Goal: Information Seeking & Learning: Compare options

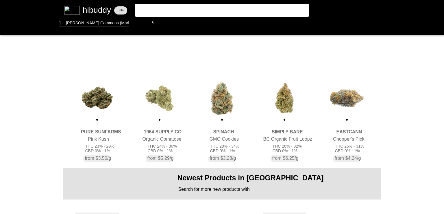
click at [338, 93] on flt-glass-pane at bounding box center [222, 107] width 444 height 214
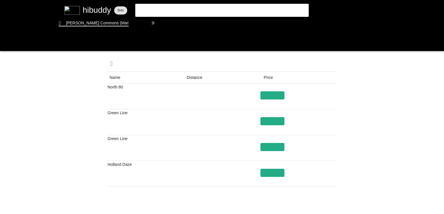
click at [277, 91] on flt-glass-pane at bounding box center [222, 107] width 444 height 214
click at [272, 95] on flt-glass-pane at bounding box center [222, 107] width 444 height 214
click at [164, 24] on flt-glass-pane at bounding box center [222, 107] width 444 height 214
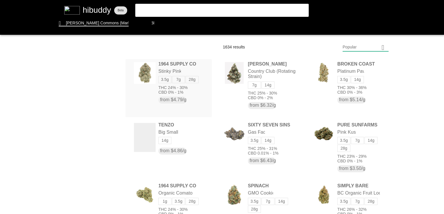
click at [159, 69] on flt-glass-pane at bounding box center [222, 107] width 444 height 214
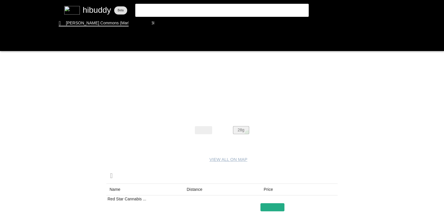
click at [248, 133] on flt-glass-pane at bounding box center [222, 107] width 444 height 214
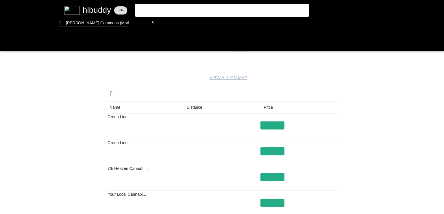
click at [190, 106] on flt-glass-pane at bounding box center [222, 107] width 444 height 214
click at [277, 126] on flt-glass-pane at bounding box center [222, 107] width 444 height 214
click at [159, 27] on flt-glass-pane at bounding box center [222, 107] width 444 height 214
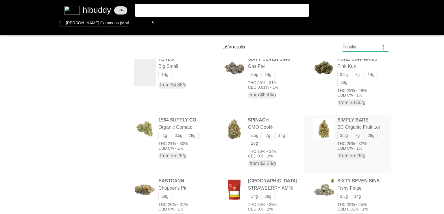
click at [344, 119] on flt-glass-pane at bounding box center [222, 107] width 444 height 214
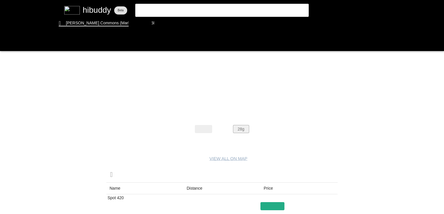
click at [242, 133] on flt-glass-pane at bounding box center [222, 107] width 444 height 214
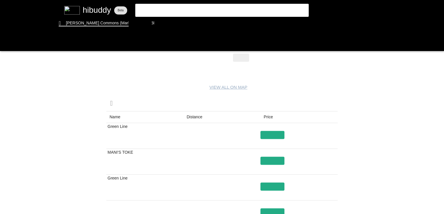
click at [197, 117] on flt-glass-pane at bounding box center [222, 107] width 444 height 214
click at [271, 133] on flt-glass-pane at bounding box center [222, 107] width 444 height 214
drag, startPoint x: 168, startPoint y: 29, endPoint x: 170, endPoint y: 22, distance: 7.4
click at [170, 22] on flt-glass-pane at bounding box center [222, 107] width 444 height 214
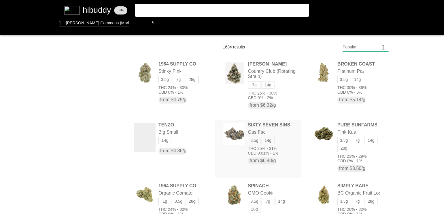
click at [233, 131] on flt-glass-pane at bounding box center [222, 107] width 444 height 214
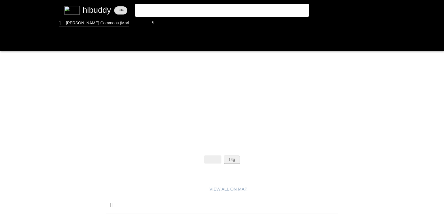
click at [231, 162] on flt-glass-pane at bounding box center [222, 107] width 444 height 214
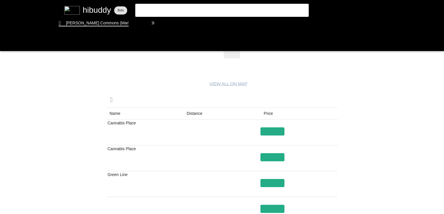
click at [196, 115] on flt-glass-pane at bounding box center [222, 107] width 444 height 214
click at [263, 130] on flt-glass-pane at bounding box center [222, 107] width 444 height 214
click at [167, 22] on flt-glass-pane at bounding box center [222, 107] width 444 height 214
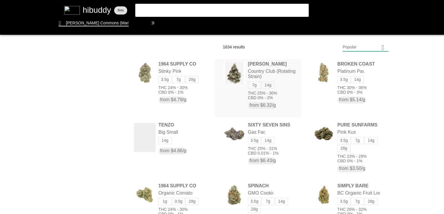
click at [285, 71] on flt-glass-pane at bounding box center [222, 107] width 444 height 214
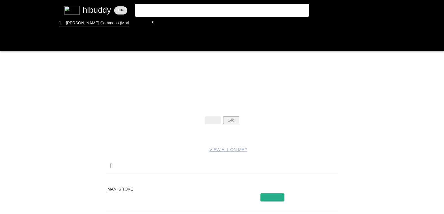
click at [238, 118] on flt-glass-pane at bounding box center [222, 107] width 444 height 214
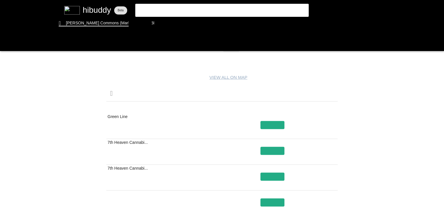
click at [197, 109] on flt-glass-pane at bounding box center [222, 107] width 444 height 214
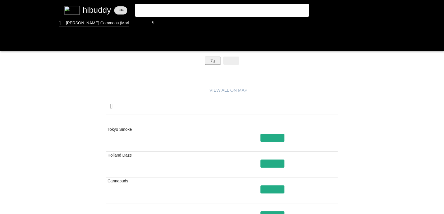
click at [208, 62] on flt-glass-pane at bounding box center [222, 107] width 444 height 214
click at [198, 126] on flt-glass-pane at bounding box center [222, 107] width 444 height 214
click at [198, 116] on flt-glass-pane at bounding box center [222, 107] width 444 height 214
click at [270, 140] on flt-glass-pane at bounding box center [222, 107] width 444 height 214
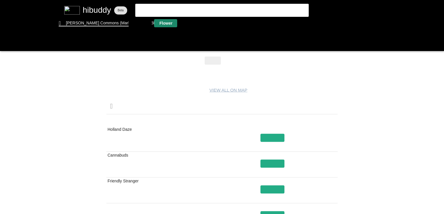
click at [159, 21] on flt-glass-pane at bounding box center [222, 107] width 444 height 214
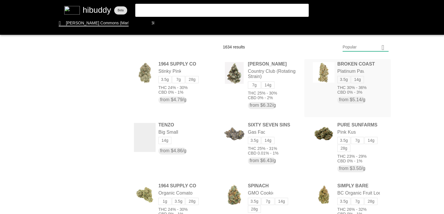
click at [336, 65] on flt-glass-pane at bounding box center [222, 107] width 444 height 214
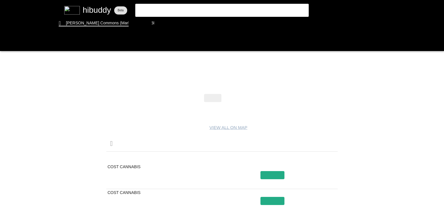
click at [192, 159] on flt-glass-pane at bounding box center [222, 107] width 444 height 214
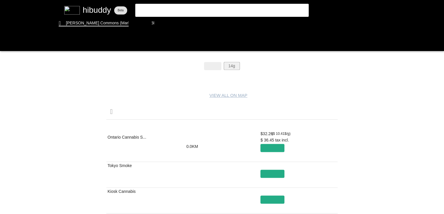
click at [232, 67] on flt-glass-pane at bounding box center [222, 107] width 444 height 214
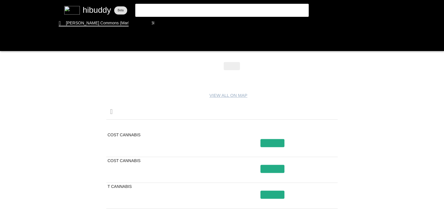
click at [200, 127] on flt-glass-pane at bounding box center [222, 107] width 444 height 214
click at [168, 26] on flt-glass-pane at bounding box center [222, 107] width 444 height 214
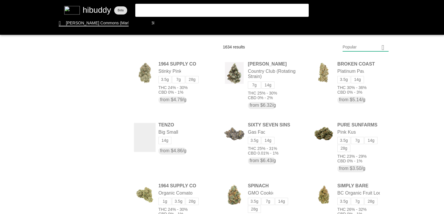
click at [307, 55] on flt-glass-pane at bounding box center [222, 107] width 444 height 214
click at [154, 135] on flt-glass-pane at bounding box center [222, 107] width 444 height 214
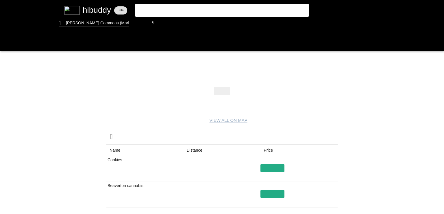
click at [202, 148] on flt-glass-pane at bounding box center [222, 107] width 444 height 214
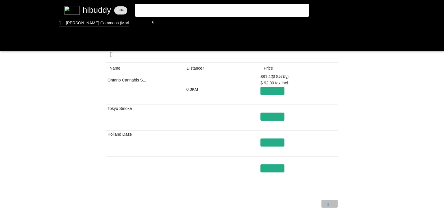
click at [328, 203] on flt-glass-pane at bounding box center [222, 107] width 444 height 214
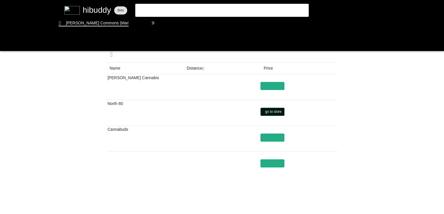
click at [269, 110] on flt-glass-pane at bounding box center [222, 107] width 444 height 214
click at [332, 201] on flt-glass-pane at bounding box center [222, 107] width 444 height 214
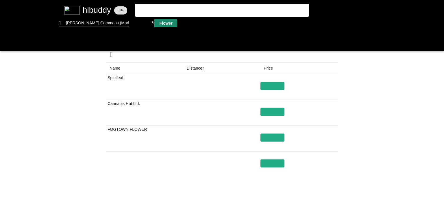
click at [168, 24] on flt-glass-pane at bounding box center [222, 107] width 444 height 214
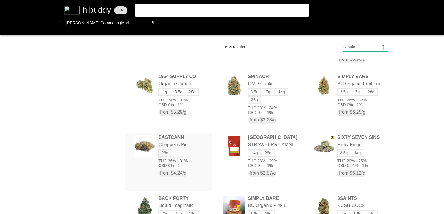
click at [145, 146] on flt-glass-pane at bounding box center [222, 107] width 444 height 214
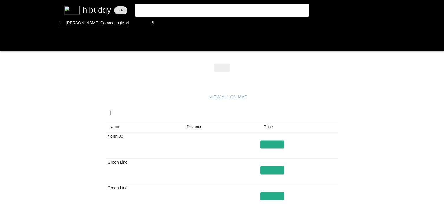
click at [194, 130] on flt-glass-pane at bounding box center [222, 107] width 444 height 214
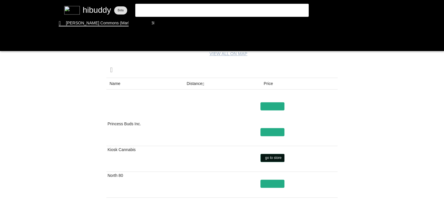
click at [271, 154] on flt-glass-pane at bounding box center [222, 107] width 444 height 214
click at [161, 21] on flt-glass-pane at bounding box center [222, 107] width 444 height 214
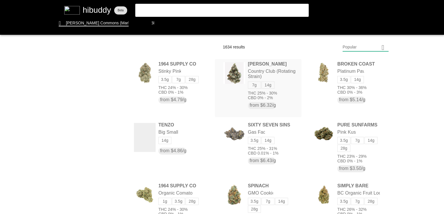
click at [286, 76] on flt-glass-pane at bounding box center [222, 107] width 444 height 214
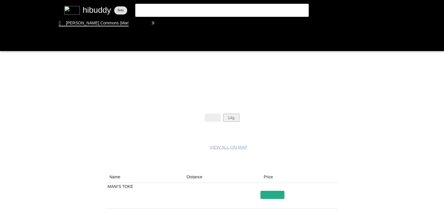
click at [233, 118] on flt-glass-pane at bounding box center [222, 107] width 444 height 214
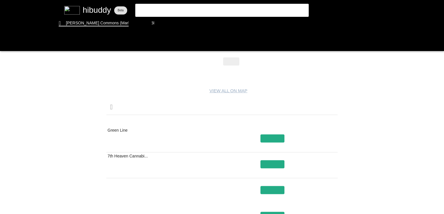
click at [199, 120] on flt-glass-pane at bounding box center [222, 107] width 444 height 214
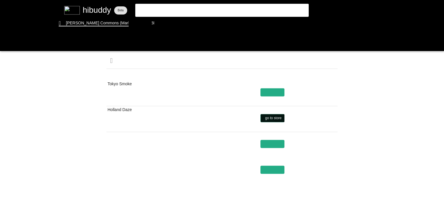
click at [277, 118] on flt-glass-pane at bounding box center [222, 107] width 444 height 214
click at [167, 27] on flt-glass-pane at bounding box center [222, 107] width 444 height 214
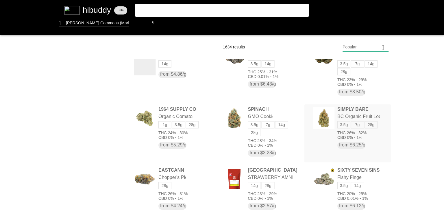
click at [323, 124] on flt-glass-pane at bounding box center [222, 107] width 444 height 214
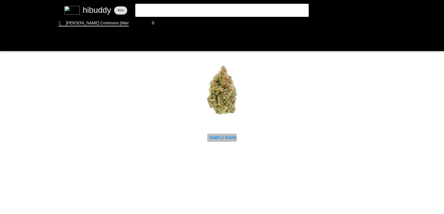
click at [230, 135] on flt-glass-pane at bounding box center [222, 107] width 444 height 214
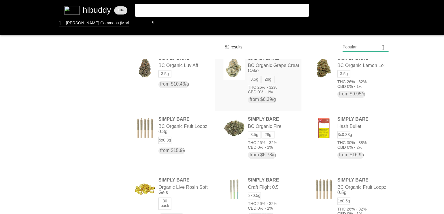
click at [264, 65] on flt-glass-pane at bounding box center [222, 107] width 444 height 214
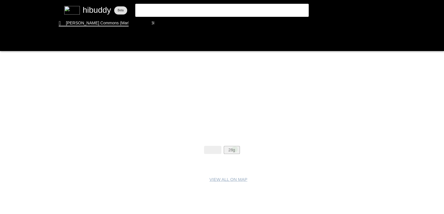
click at [235, 149] on flt-glass-pane at bounding box center [222, 107] width 444 height 214
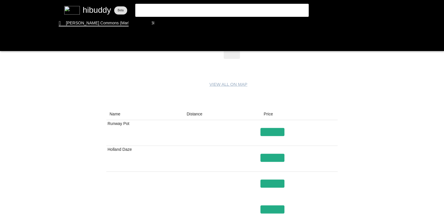
click at [193, 117] on flt-glass-pane at bounding box center [222, 107] width 444 height 214
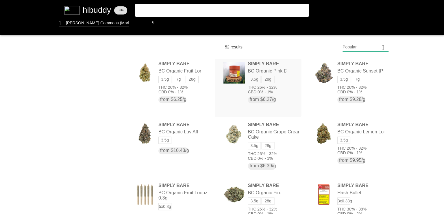
click at [242, 87] on flt-glass-pane at bounding box center [222, 107] width 444 height 214
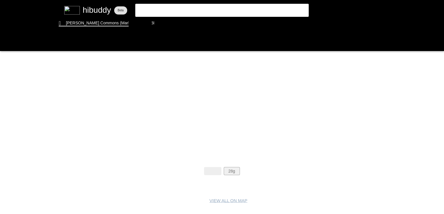
click at [231, 172] on flt-glass-pane at bounding box center [222, 107] width 444 height 214
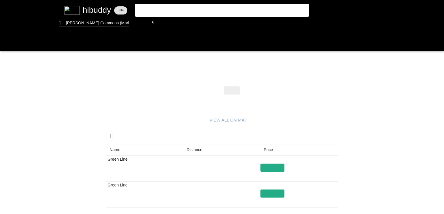
click at [195, 152] on flt-glass-pane at bounding box center [222, 107] width 444 height 214
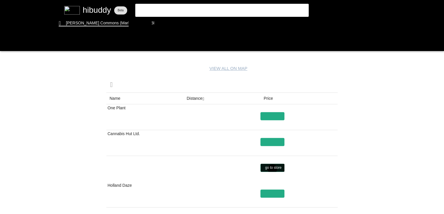
click at [273, 169] on flt-glass-pane at bounding box center [222, 107] width 444 height 214
click at [278, 196] on flt-glass-pane at bounding box center [222, 107] width 444 height 214
click at [269, 141] on flt-glass-pane at bounding box center [222, 107] width 444 height 214
click at [271, 115] on flt-glass-pane at bounding box center [222, 107] width 444 height 214
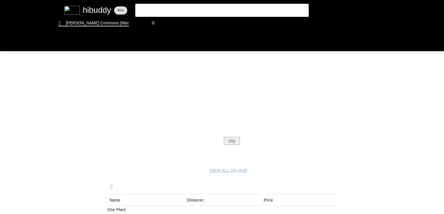
click at [230, 140] on flt-glass-pane at bounding box center [222, 107] width 444 height 214
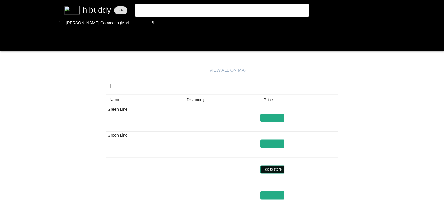
click at [268, 167] on flt-glass-pane at bounding box center [222, 107] width 444 height 214
click at [141, 119] on flt-glass-pane at bounding box center [222, 107] width 444 height 214
